Goal: Information Seeking & Learning: Find specific fact

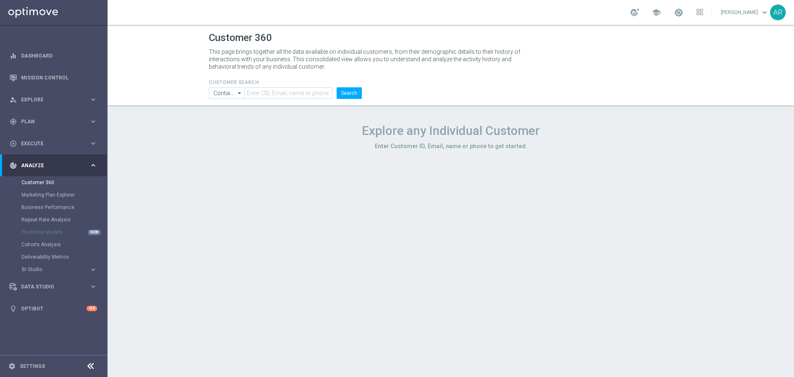
click at [289, 84] on h4 "CUSTOMER SEARCH" at bounding box center [285, 82] width 153 height 6
click at [286, 98] on input "text" at bounding box center [288, 93] width 88 height 12
paste input "1876372"
type input "1876372"
click at [339, 95] on button "Search" at bounding box center [348, 93] width 25 height 12
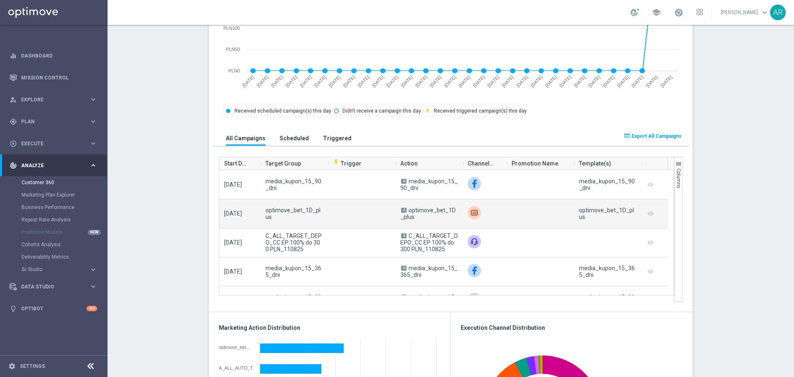
scroll to position [41, 0]
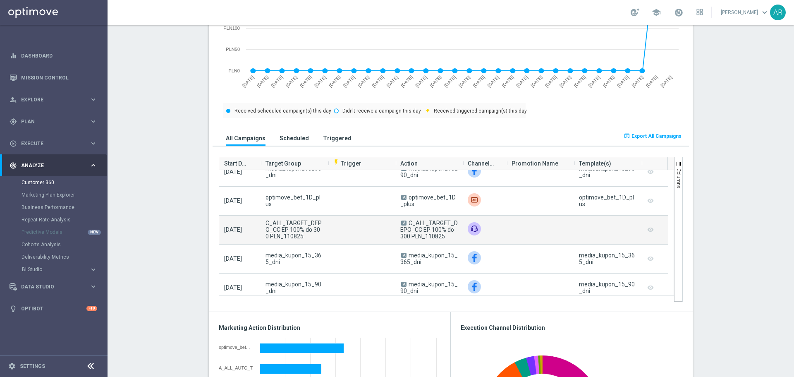
drag, startPoint x: 443, startPoint y: 238, endPoint x: 406, endPoint y: 225, distance: 38.6
click at [406, 225] on span "A C_ALL_TARGET_DEPO_CC EP 100% do 300 PLN_110825" at bounding box center [428, 229] width 57 height 20
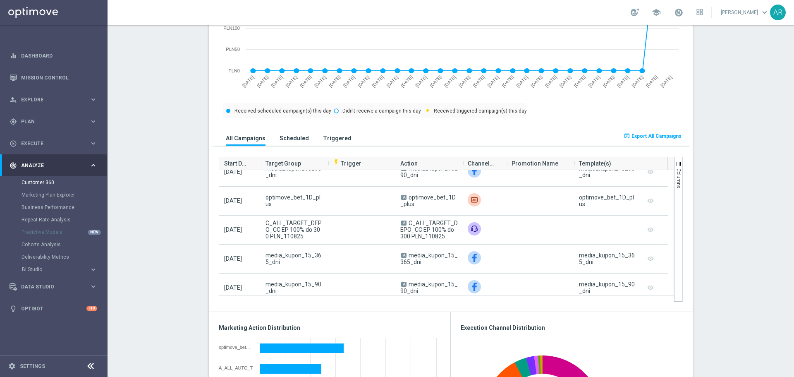
copy span "C_ALL_TARGET_DEPO_CC EP 100% do 300 PLN_110825"
